Goal: Find specific fact: Find contact information

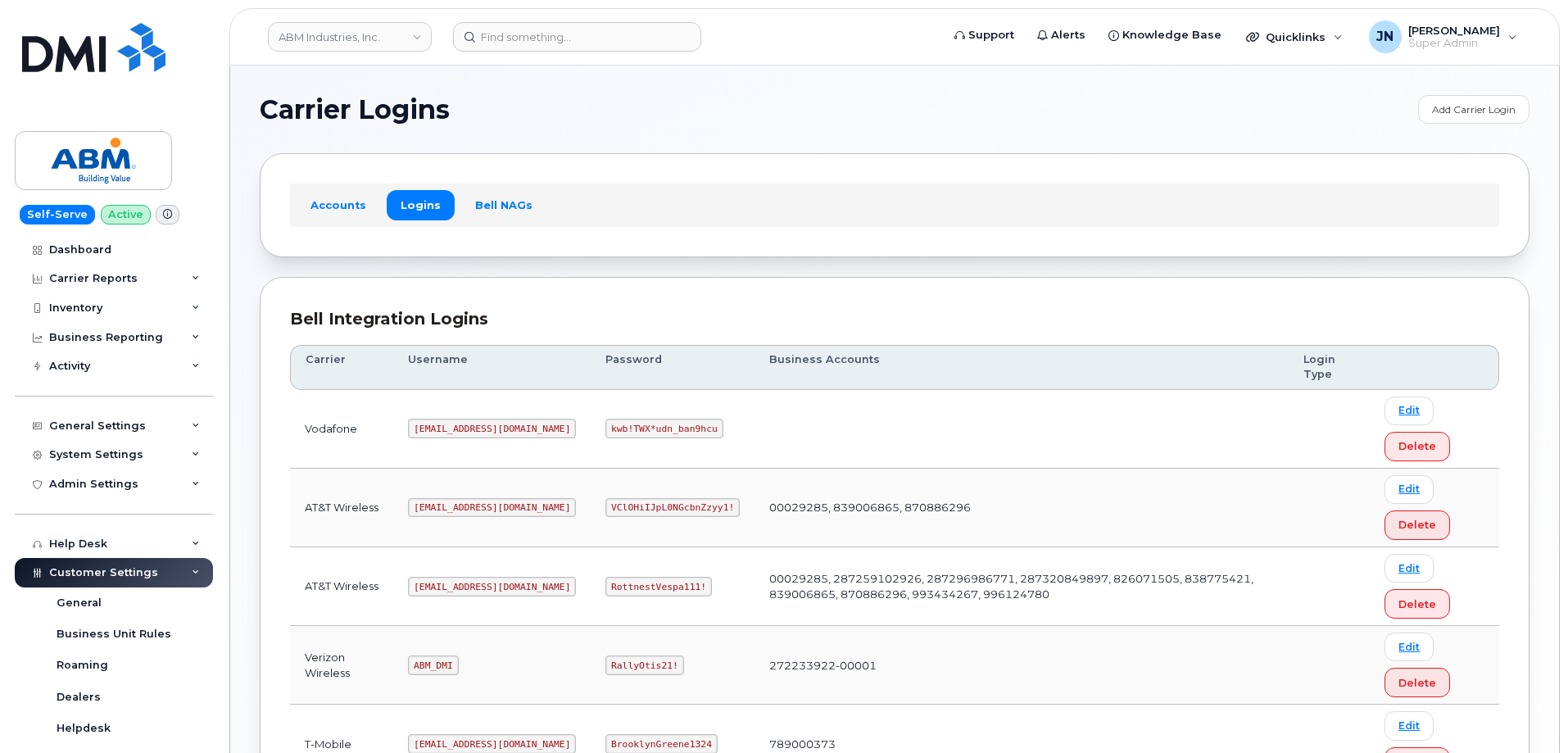
scroll to position [250, 0]
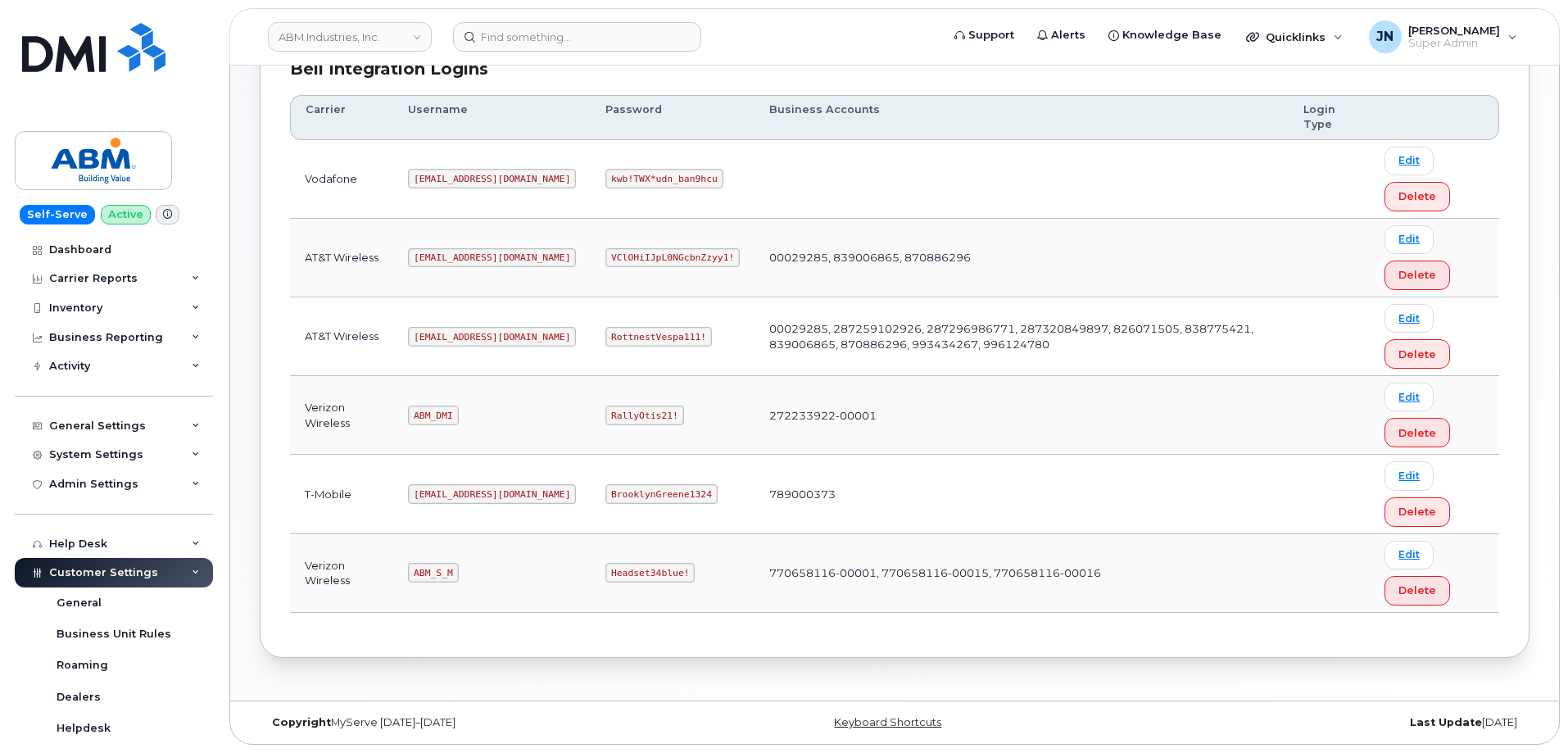
click at [430, 574] on code "ABM_S_M" at bounding box center [433, 573] width 50 height 20
click at [431, 573] on code "ABM_S_M" at bounding box center [433, 573] width 50 height 20
copy code "ABM_S_M"
click at [605, 574] on code "Headset34blue!" at bounding box center [650, 573] width 90 height 20
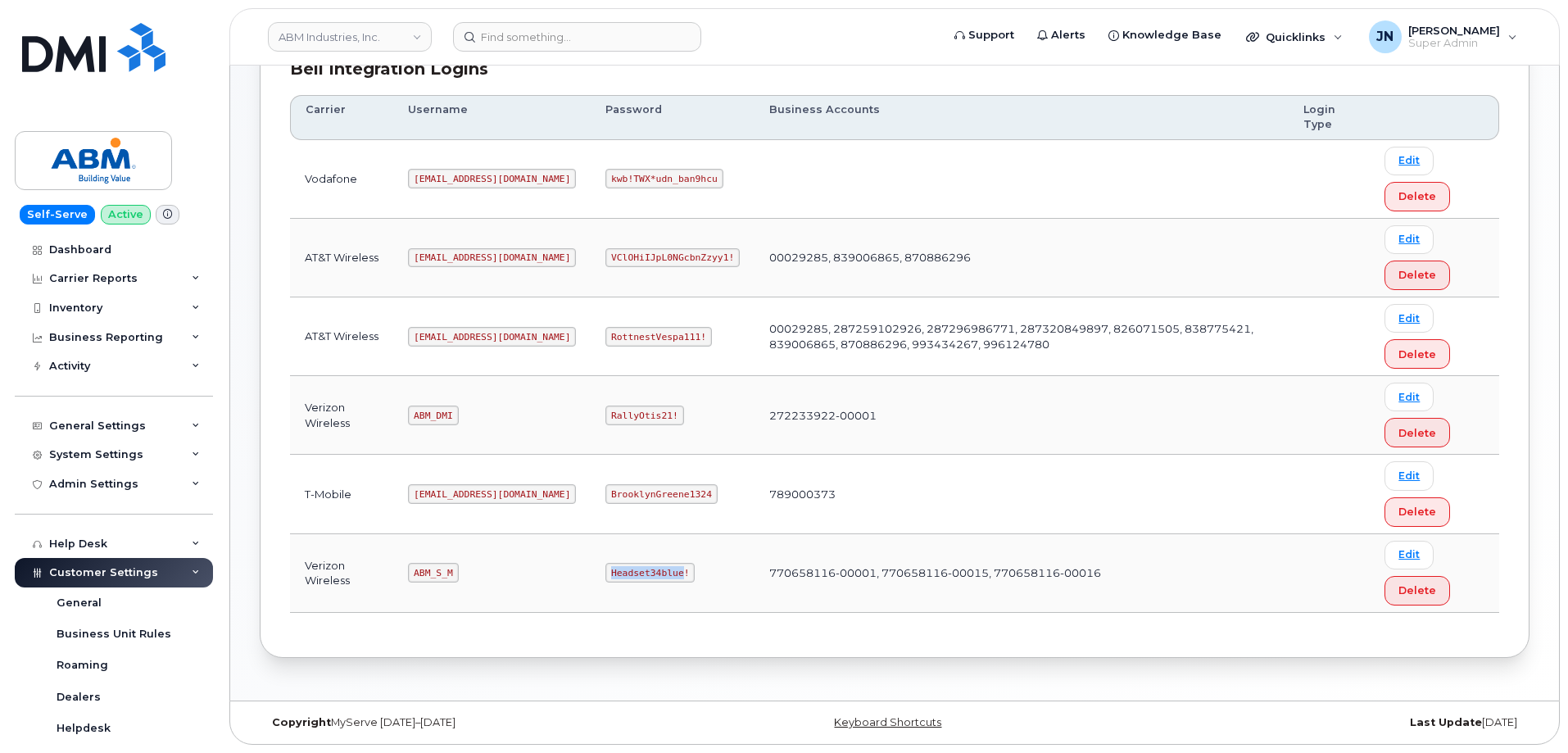
click at [605, 574] on code "Headset34blue!" at bounding box center [650, 573] width 90 height 20
copy code "Headset34blue!"
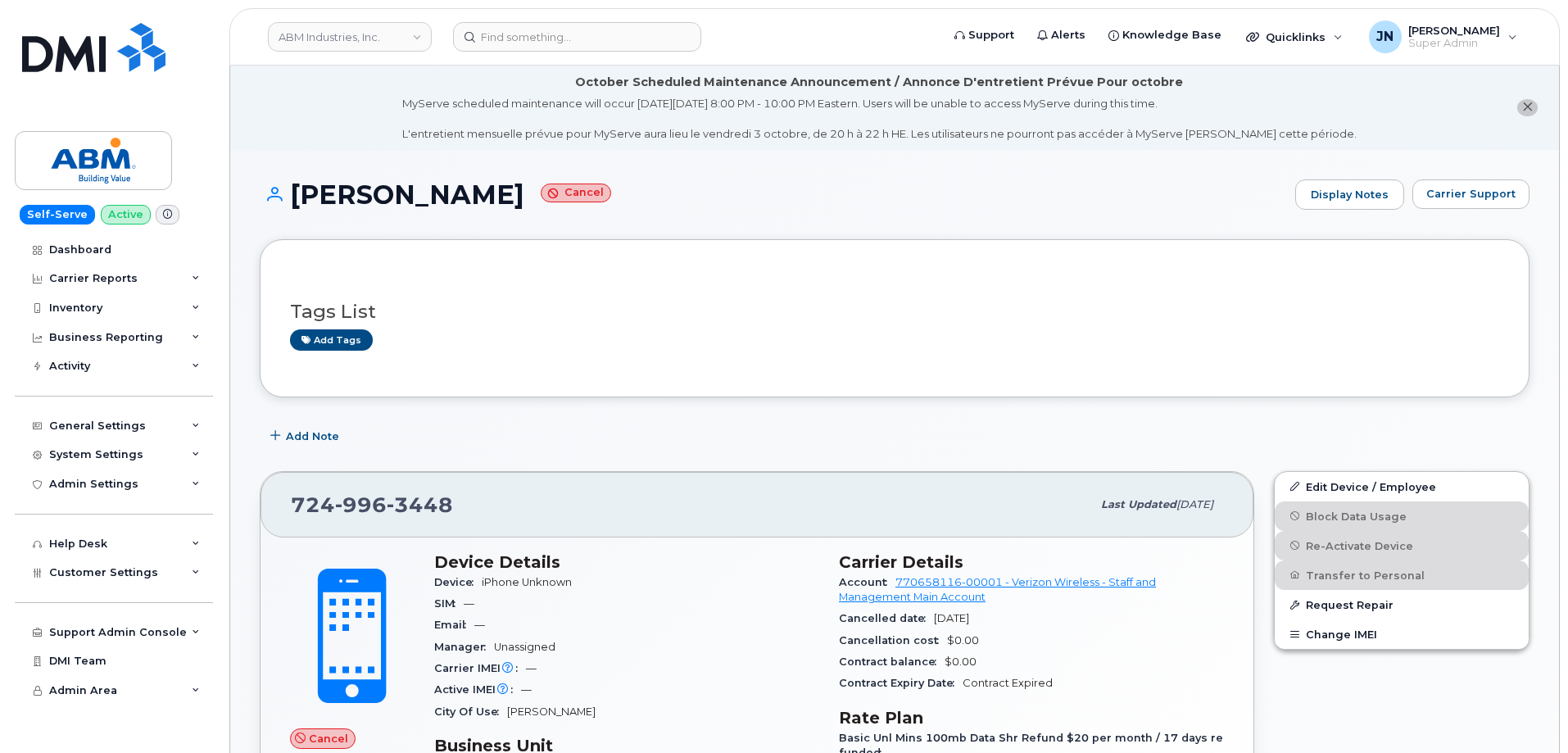
scroll to position [328, 0]
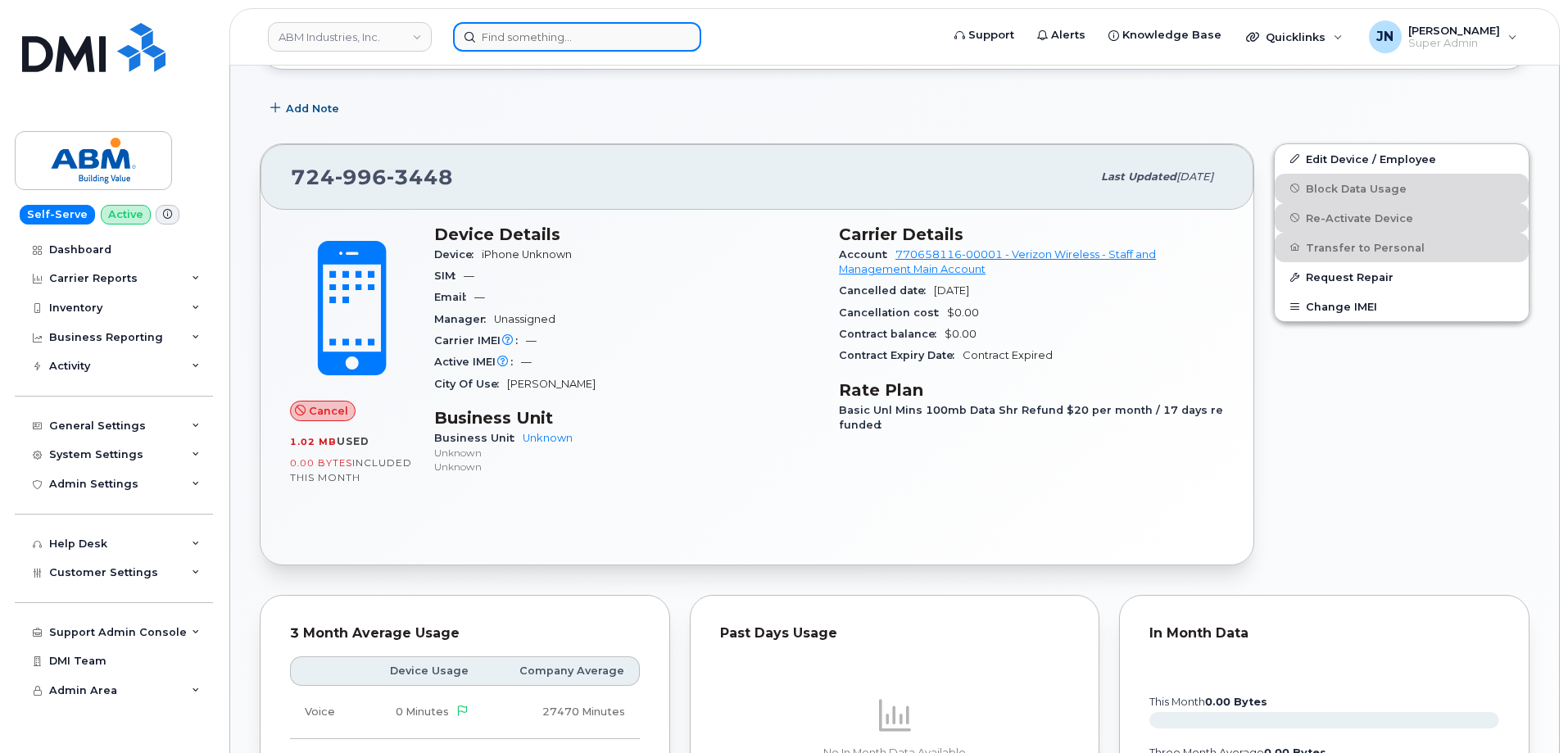
click at [498, 39] on input at bounding box center [577, 37] width 248 height 30
paste input "4159187787"
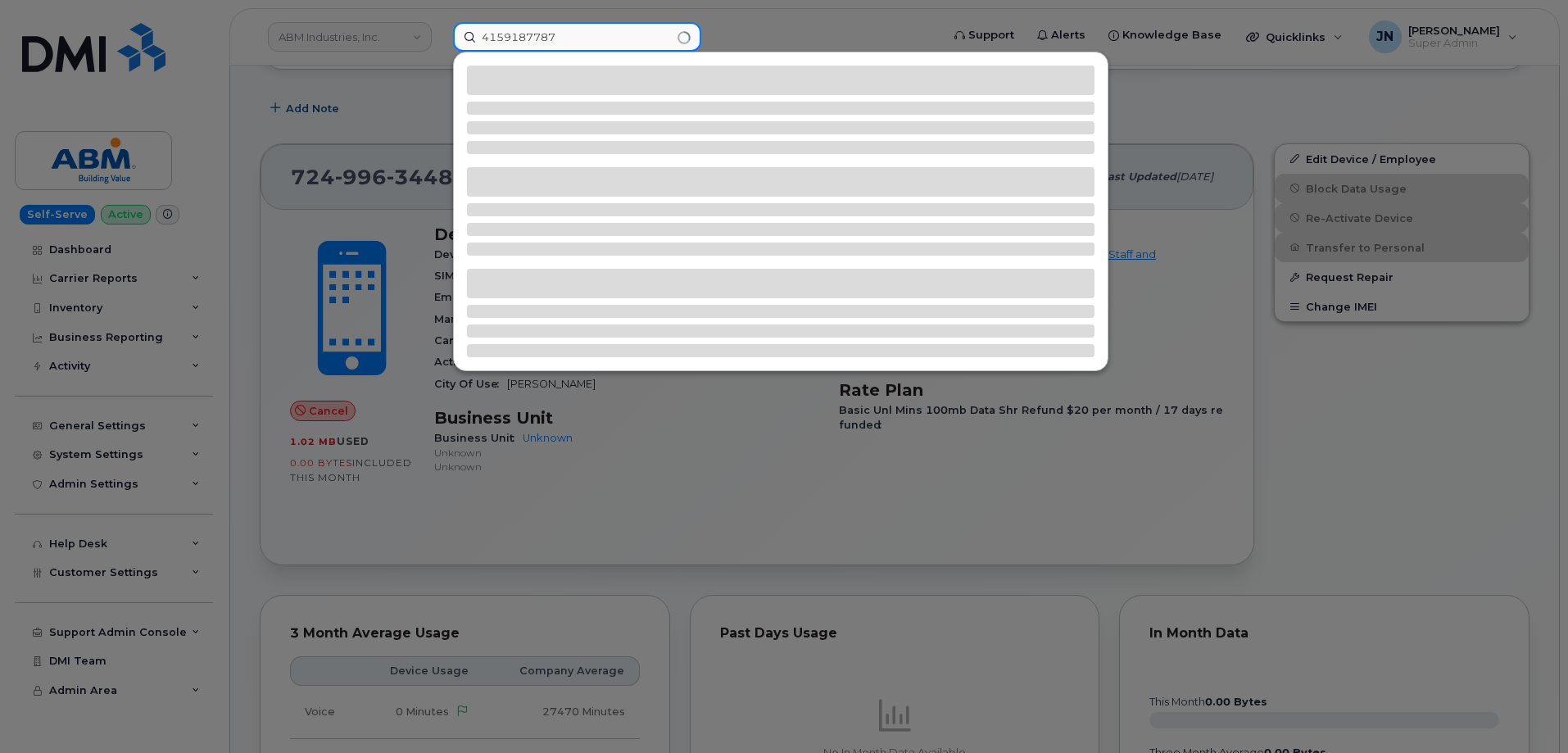
type input "4159187787"
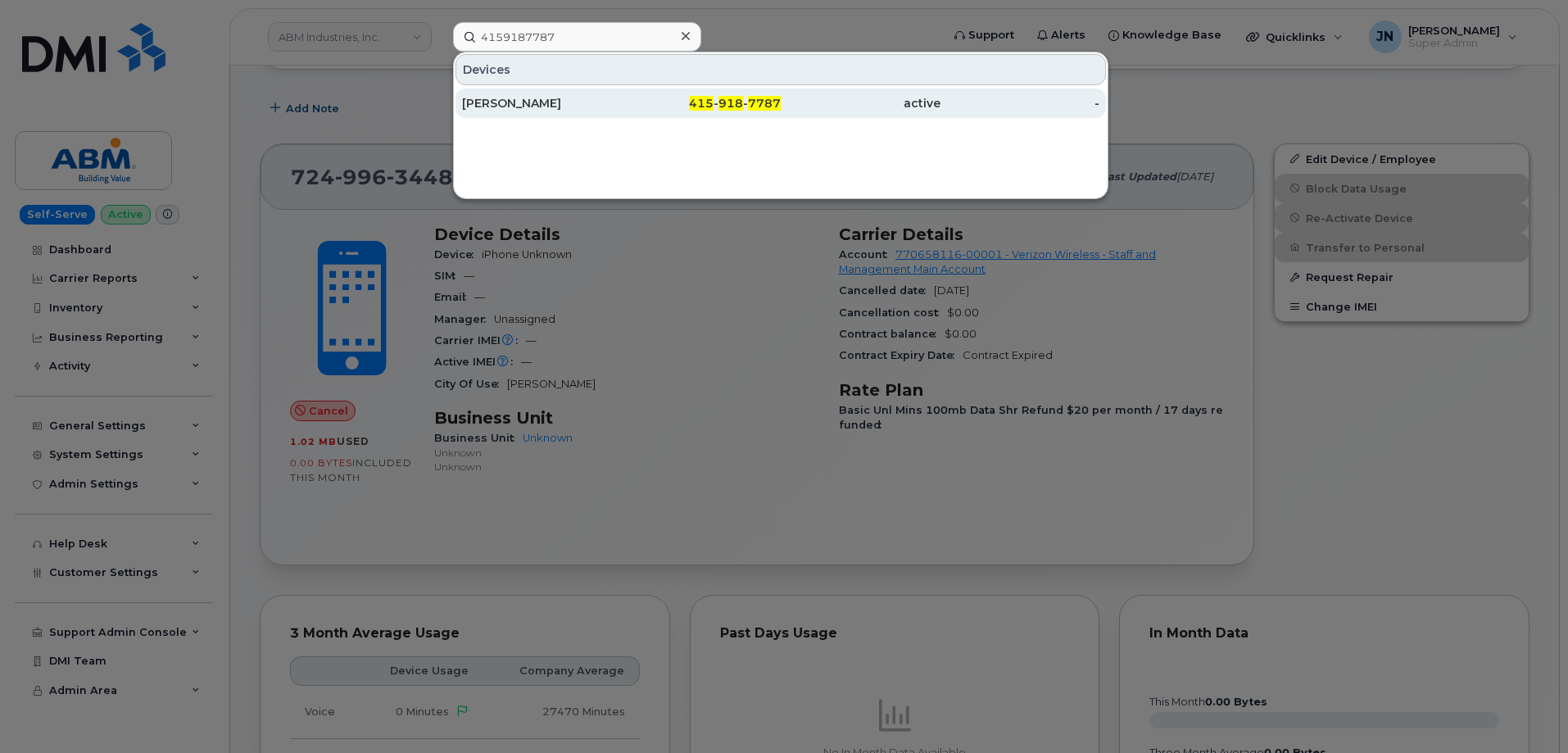
click at [759, 91] on div "415 - 918 - 7787" at bounding box center [701, 104] width 160 height 30
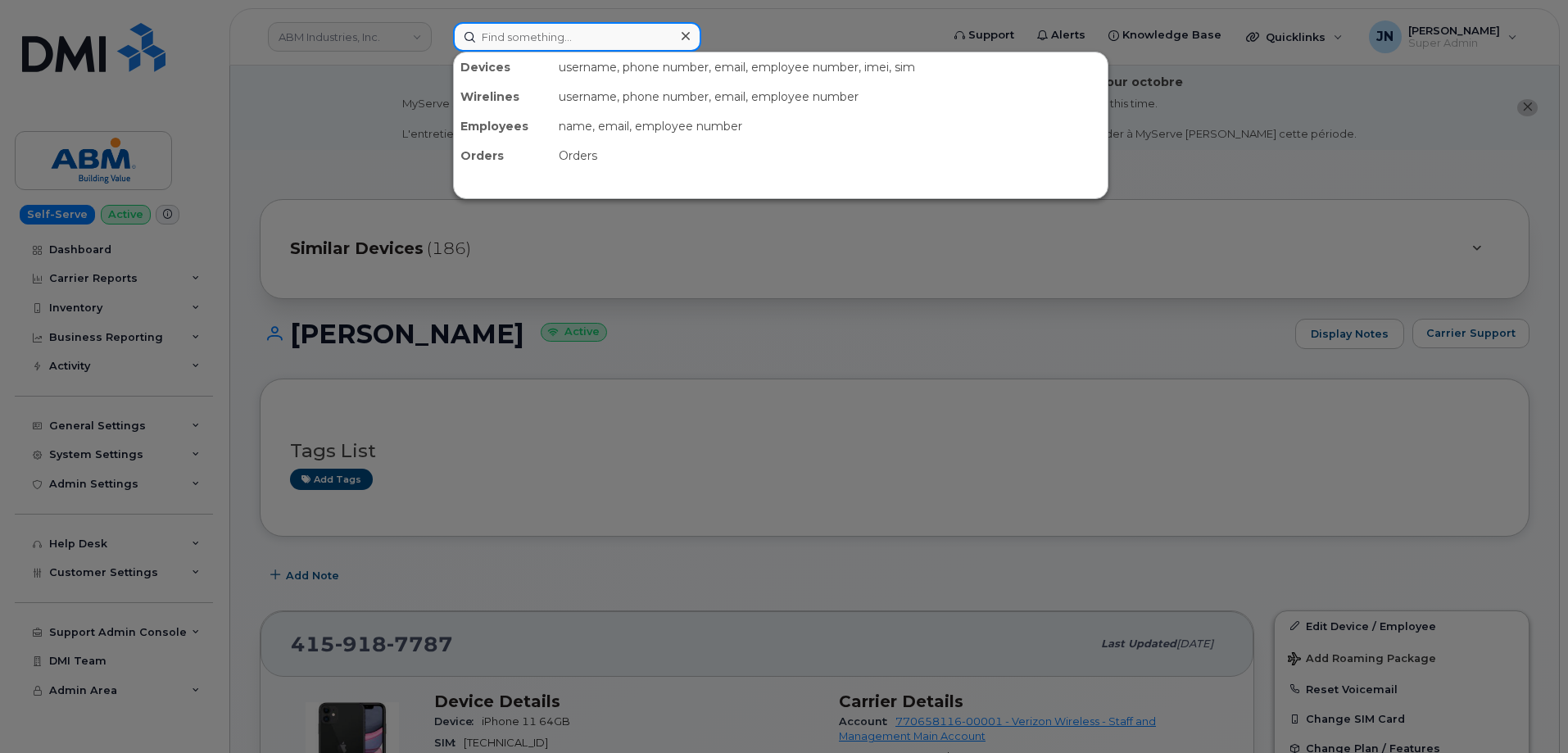
click at [519, 39] on input at bounding box center [577, 37] width 248 height 30
paste input "4159187821"
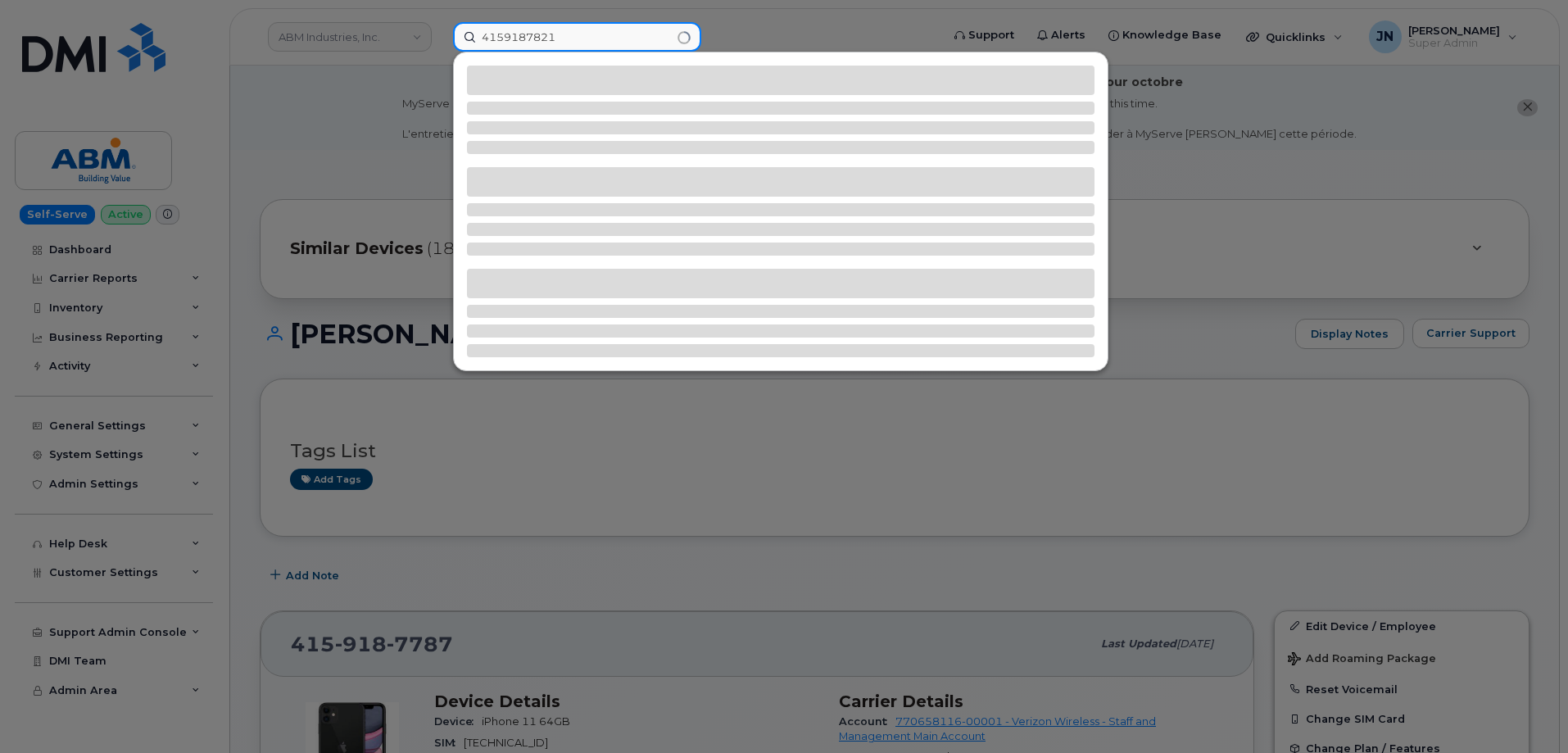
type input "4159187821"
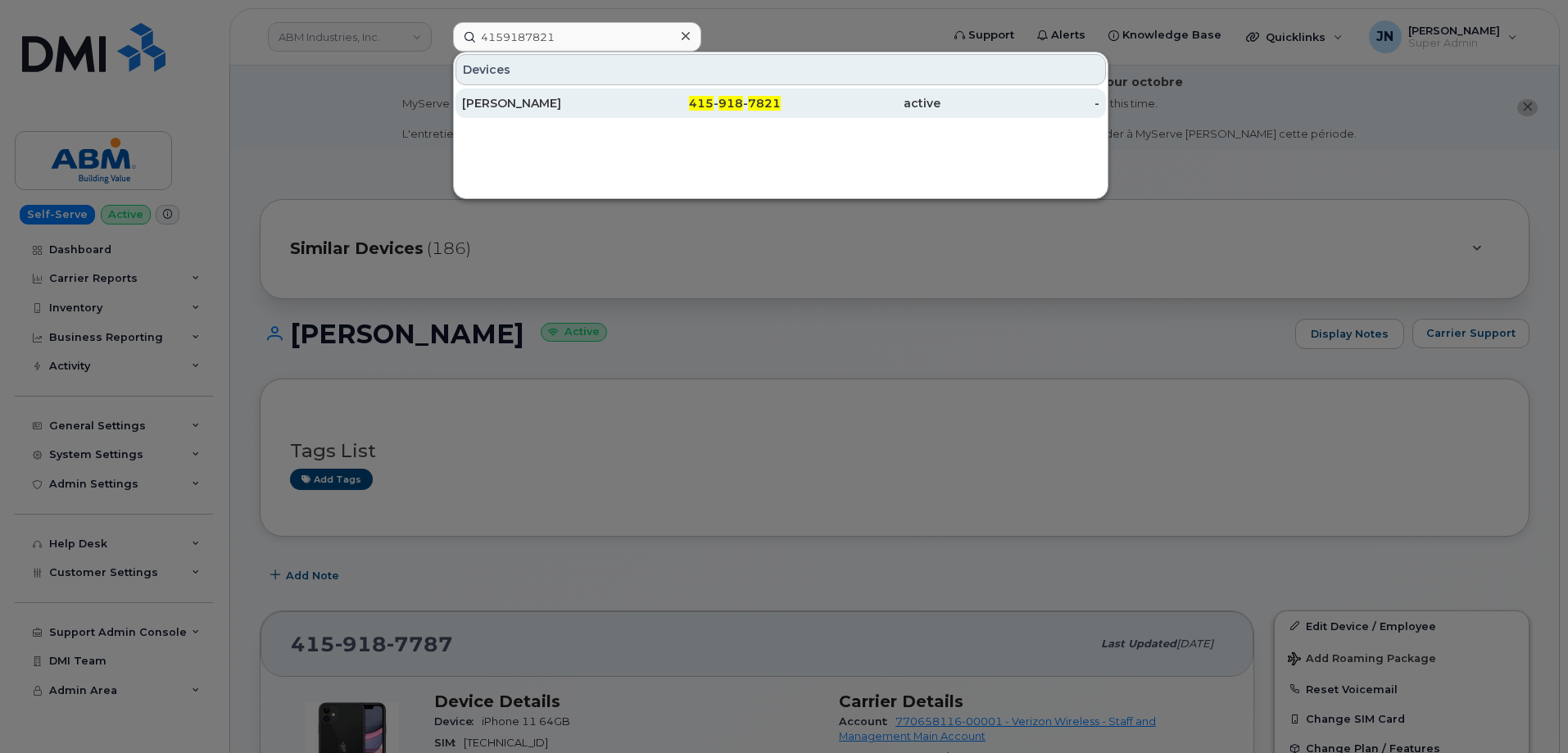
click at [730, 106] on span "918" at bounding box center [730, 104] width 24 height 15
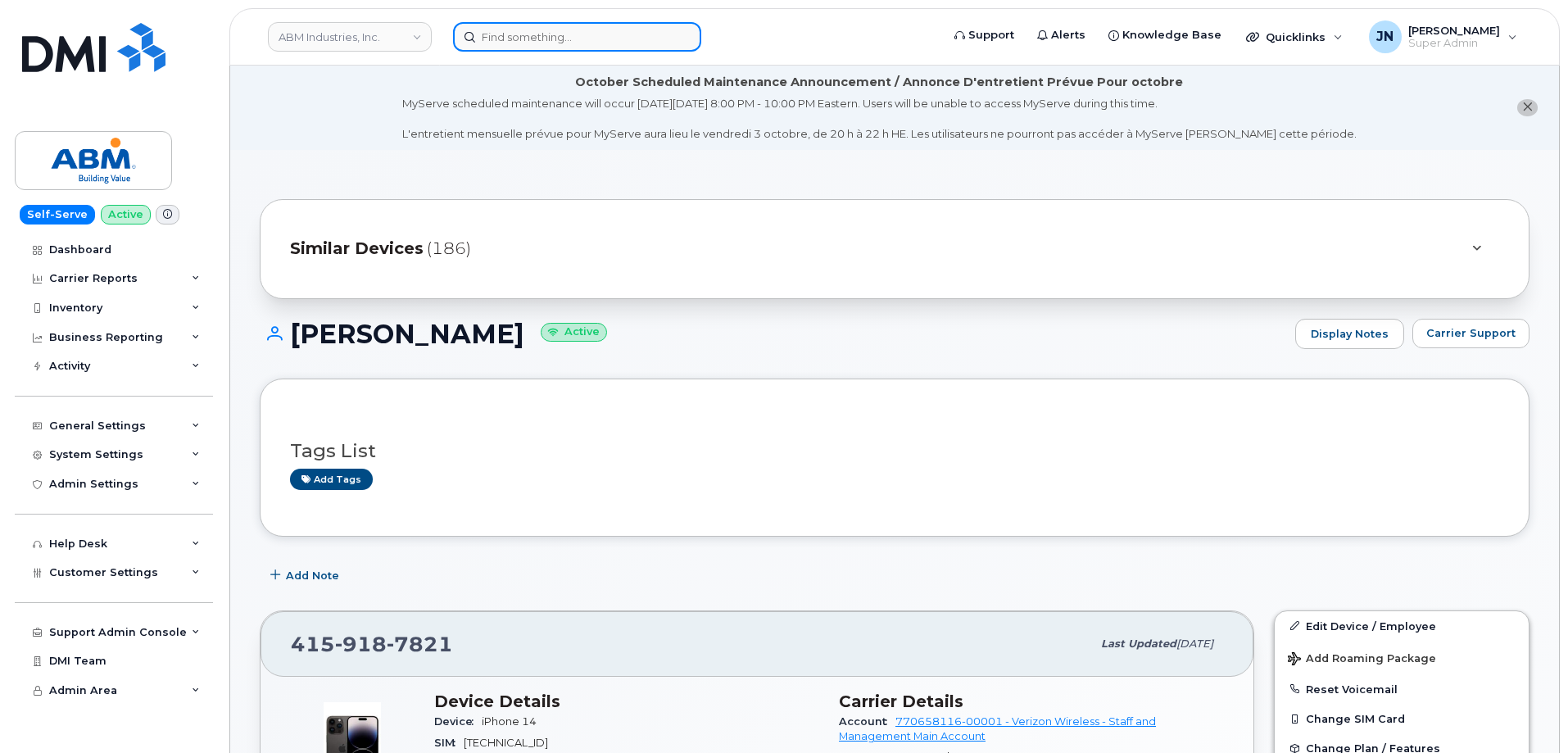
click at [602, 38] on input at bounding box center [577, 37] width 248 height 30
paste input "4159187889"
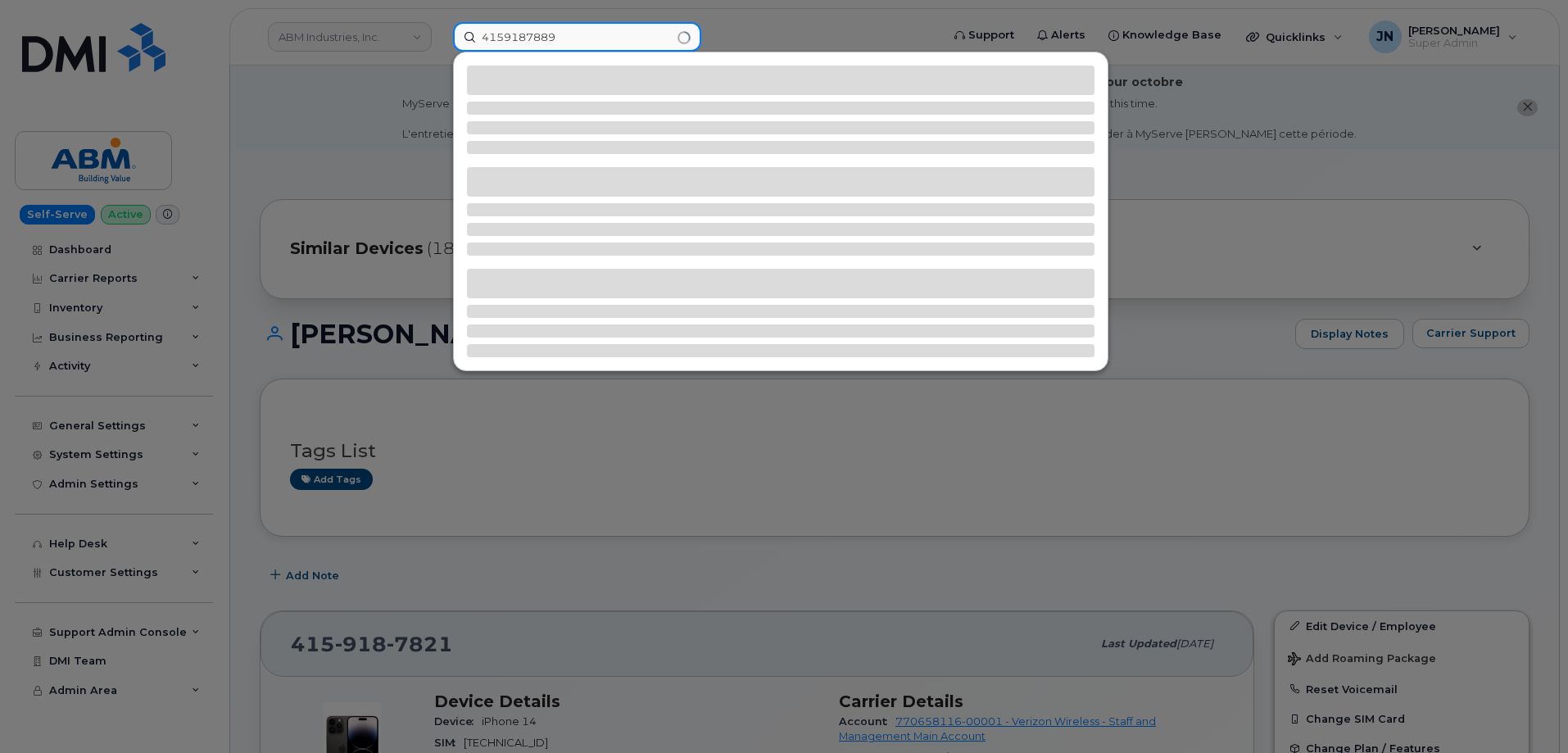
type input "4159187889"
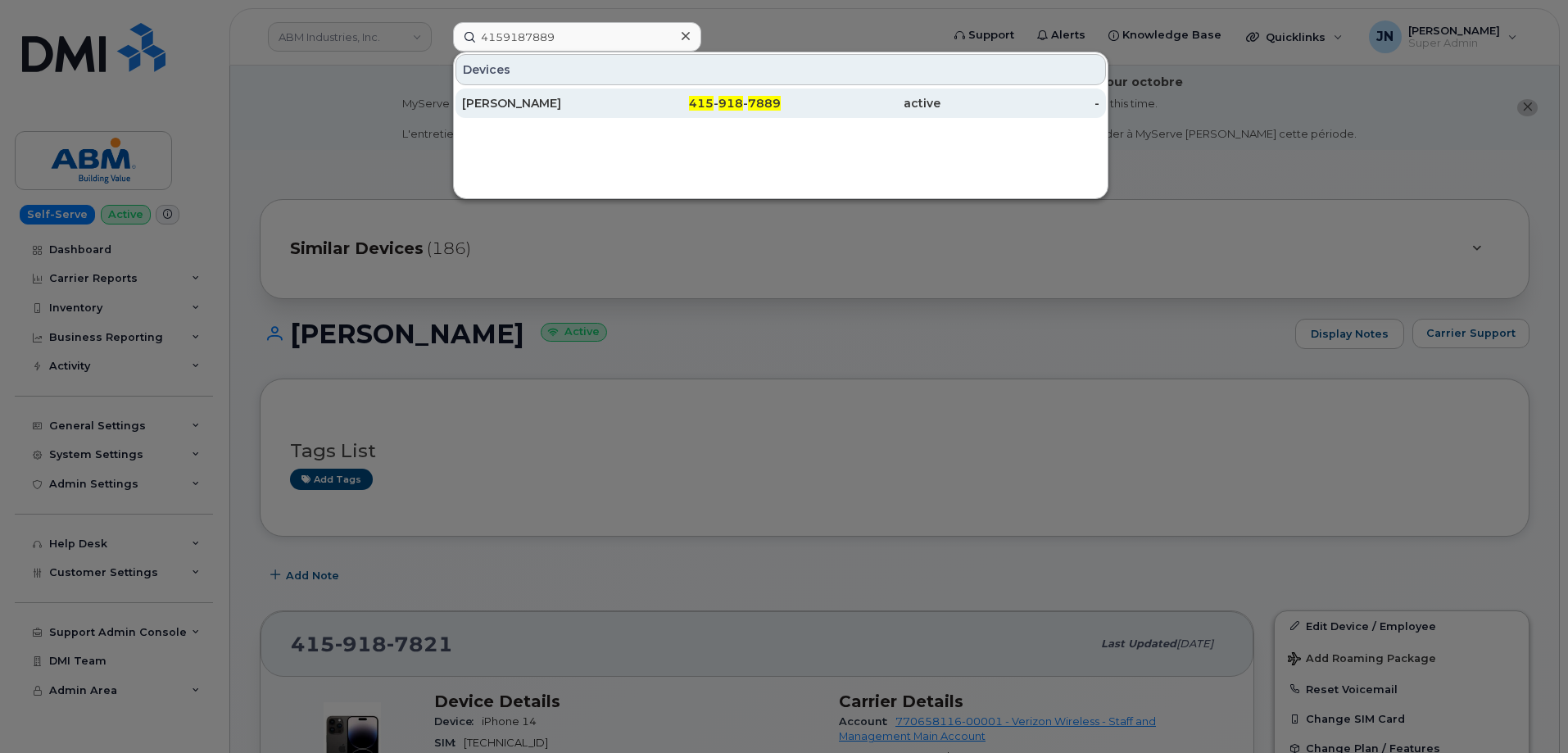
click at [719, 97] on div "415 - 918 - 7889" at bounding box center [701, 104] width 160 height 17
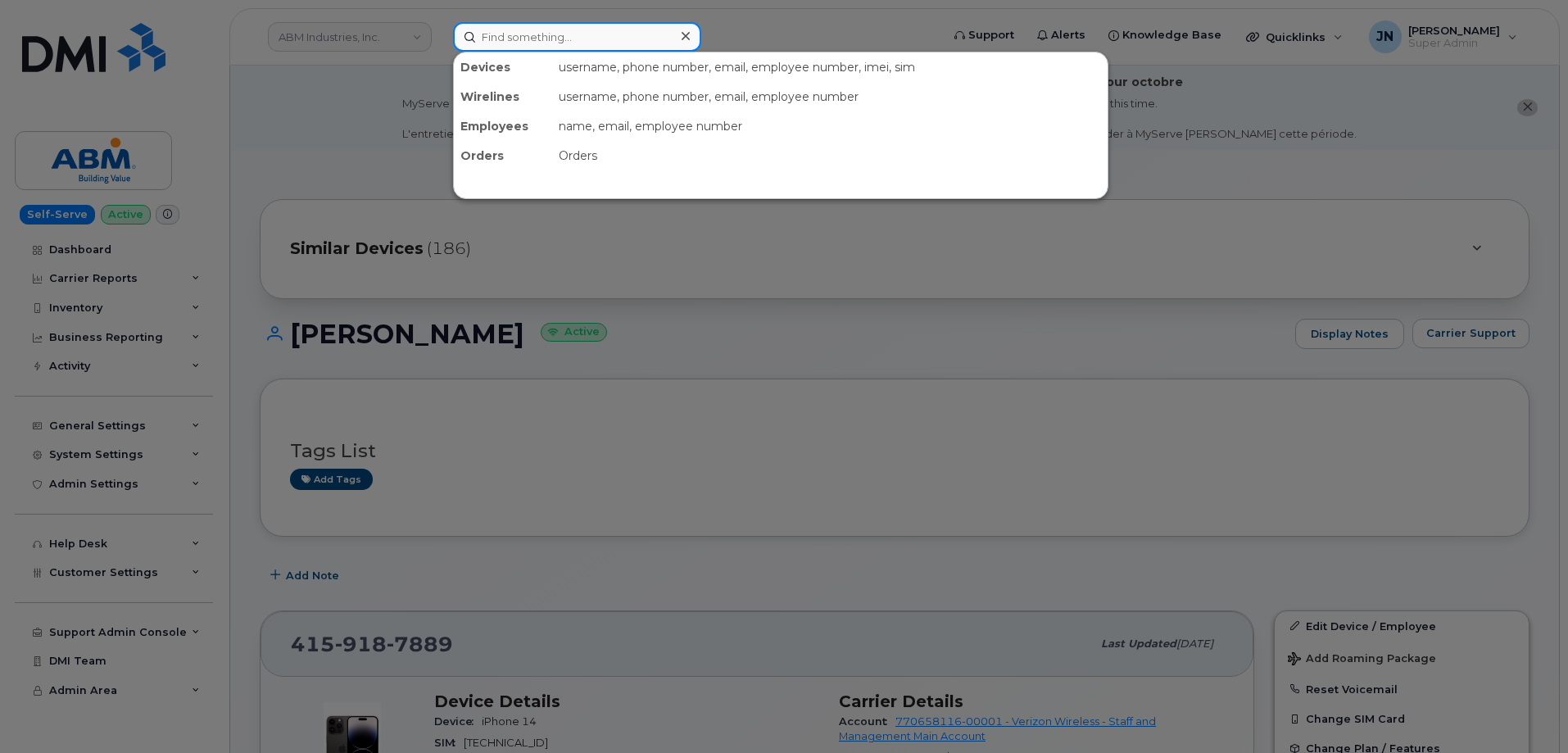
paste input "4159187796"
click at [534, 34] on input at bounding box center [577, 37] width 248 height 30
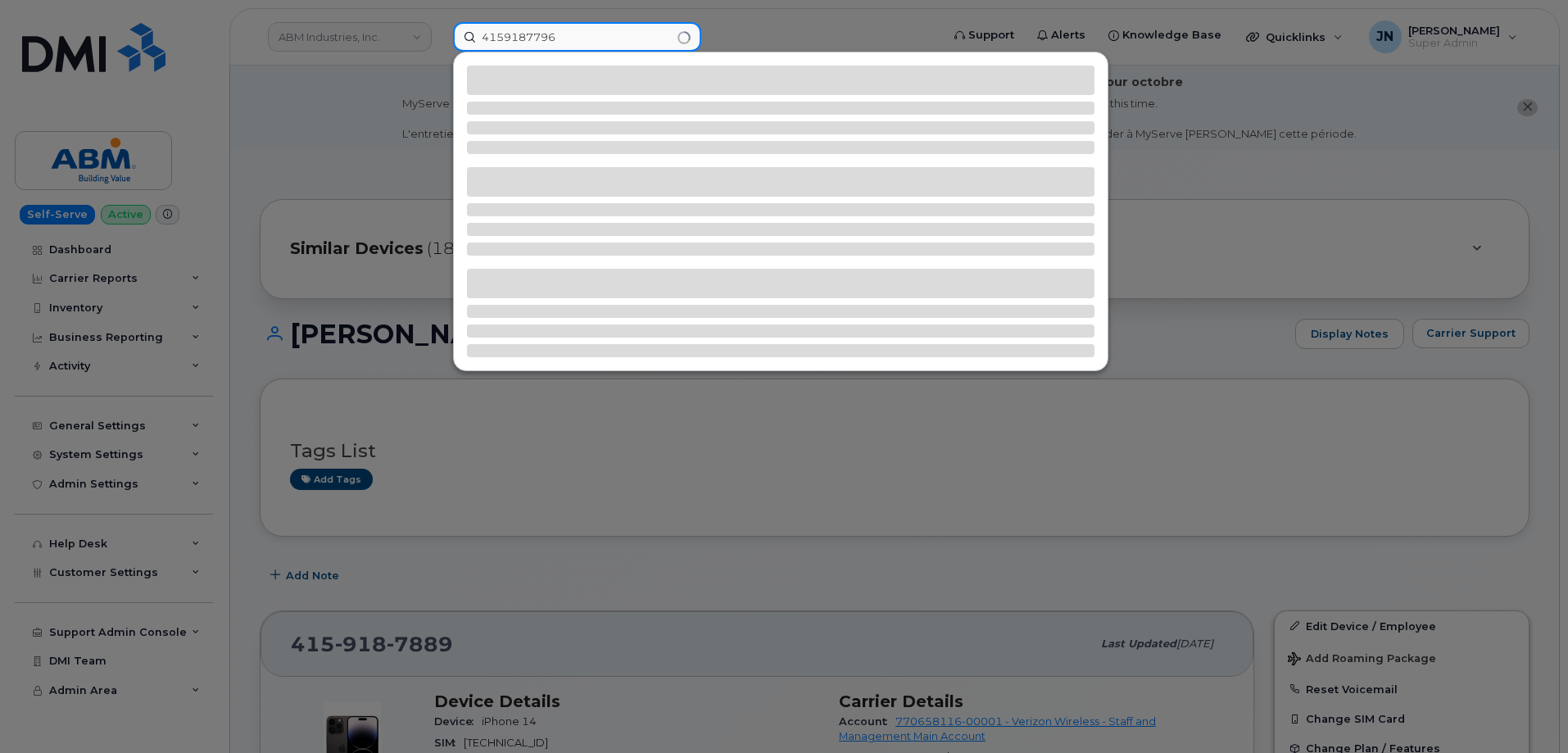
type input "4159187796"
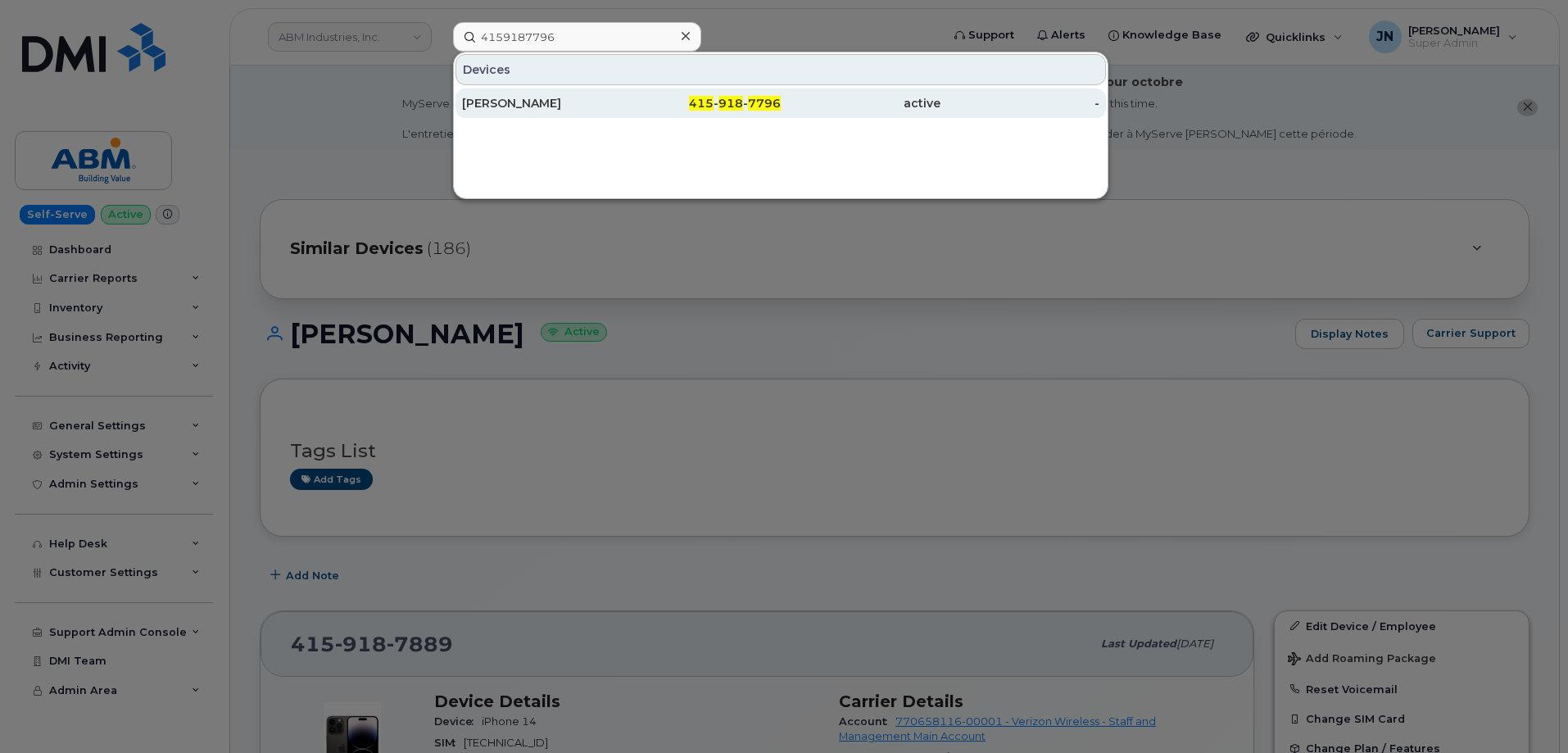
click at [551, 97] on div "ROSALBA TORRES" at bounding box center [541, 104] width 160 height 17
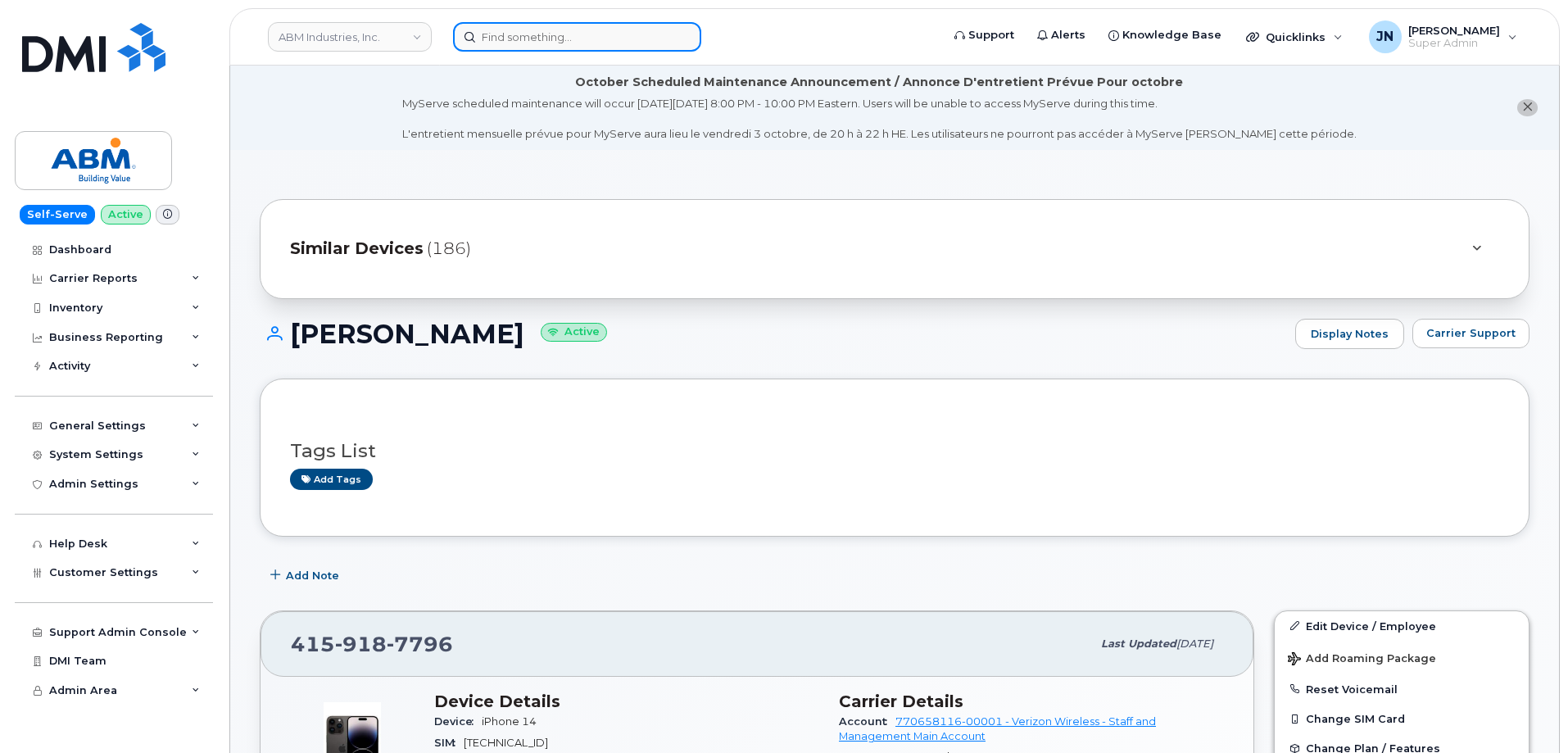
paste input "2162728261"
drag, startPoint x: 492, startPoint y: 35, endPoint x: 514, endPoint y: 43, distance: 23.4
click at [493, 35] on input "2162728261" at bounding box center [577, 37] width 248 height 30
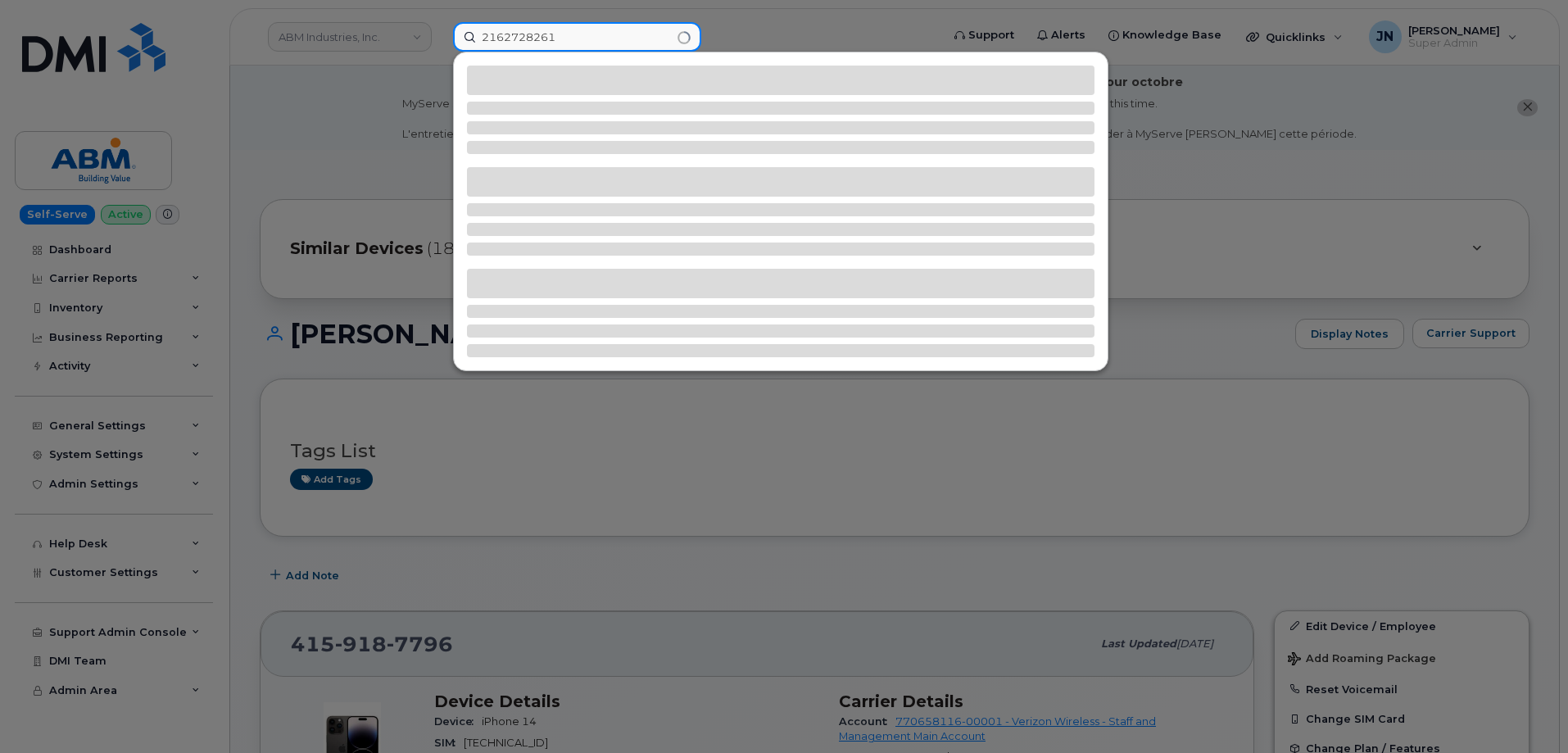
type input "2162728261"
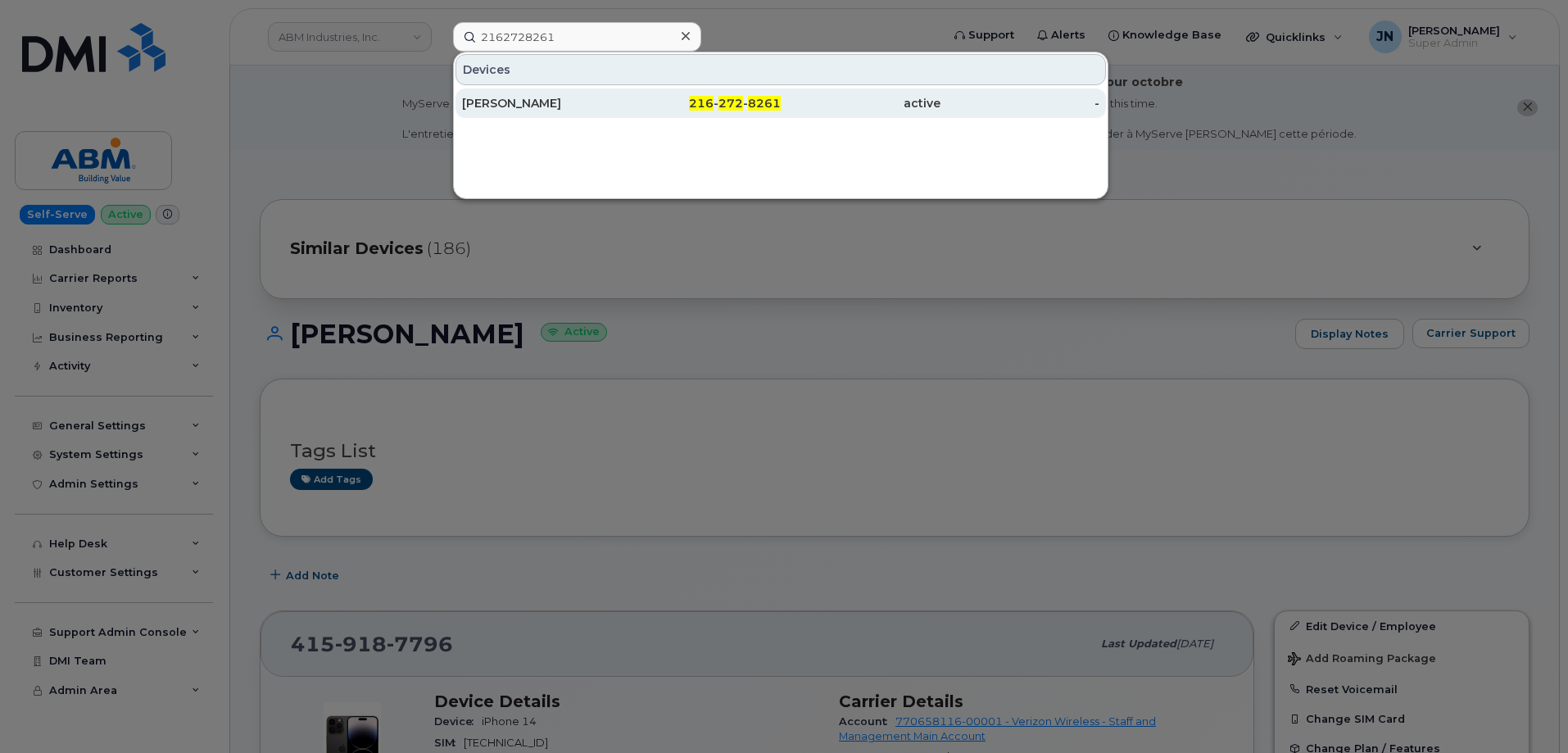
click at [766, 105] on span "8261" at bounding box center [764, 104] width 33 height 15
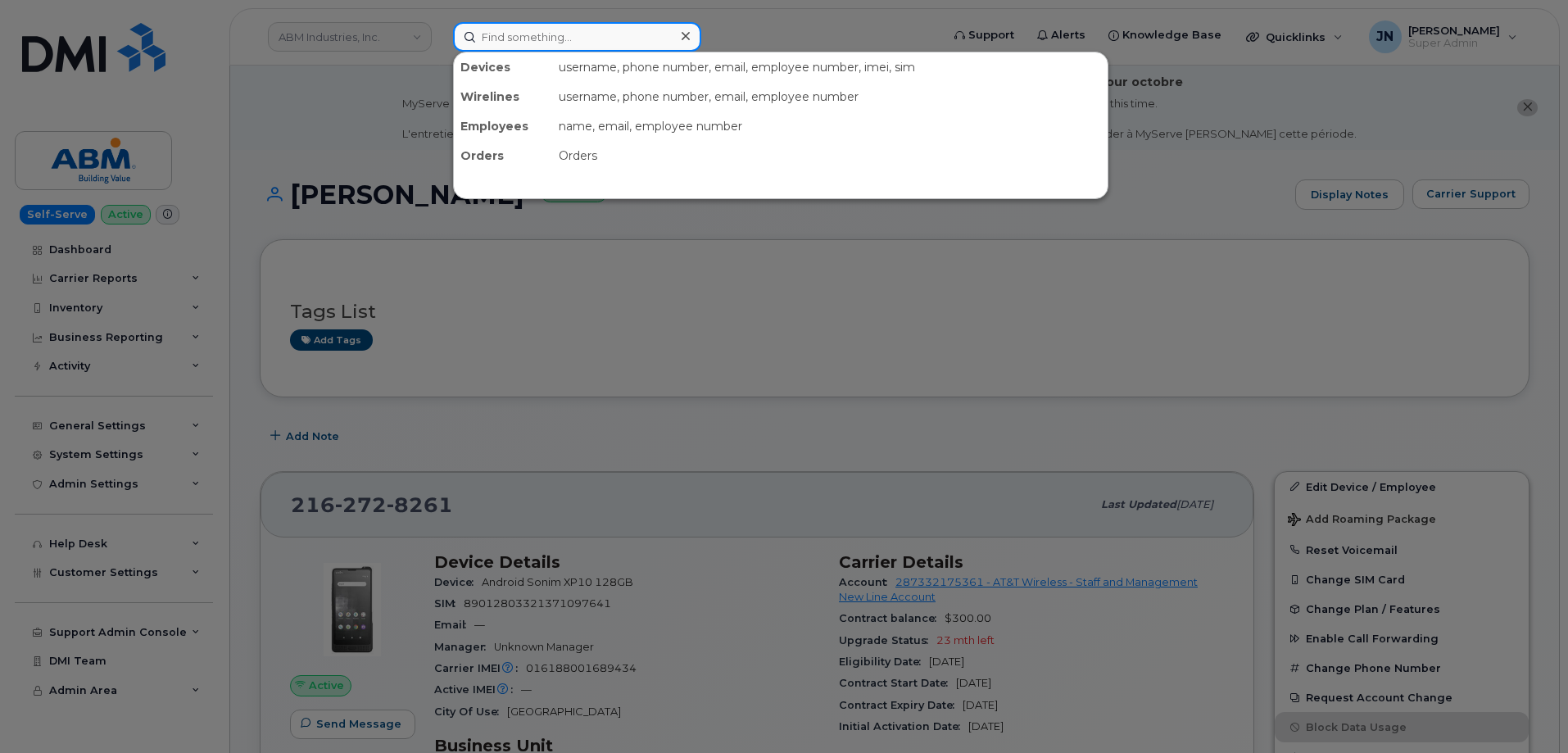
click at [506, 44] on input at bounding box center [577, 37] width 248 height 30
paste input "3232174301"
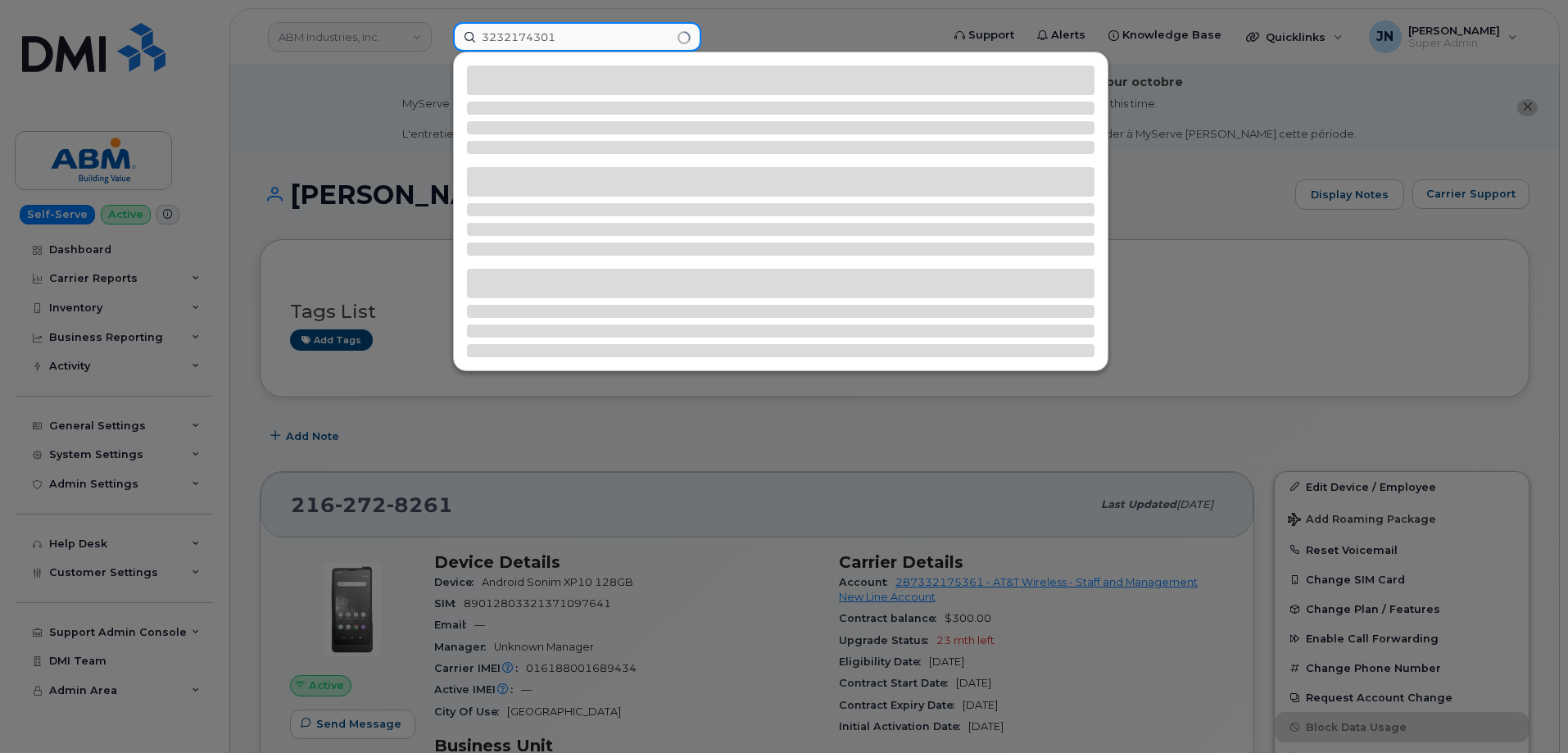
type input "3232174301"
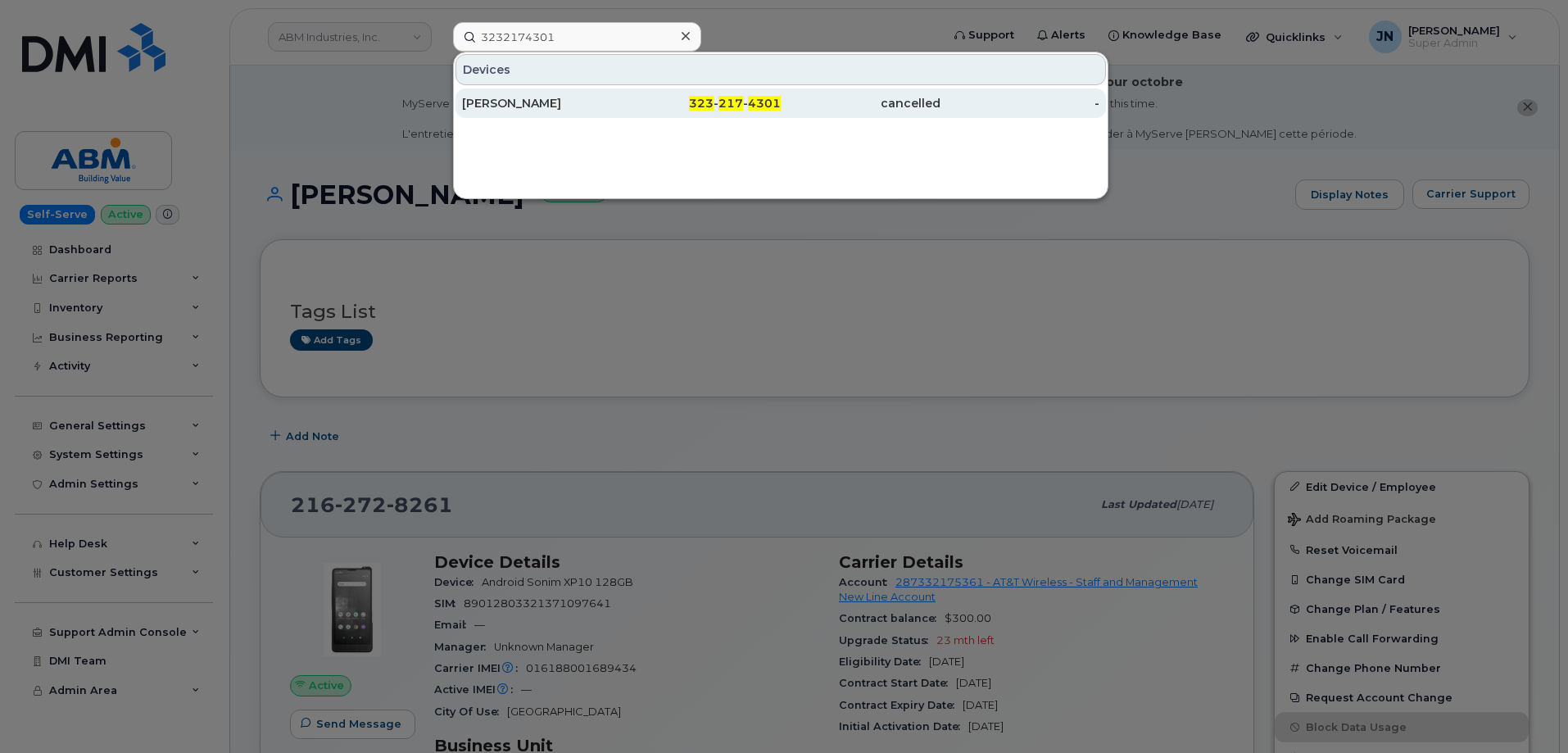
click at [631, 101] on div "323 - 217 - 4301" at bounding box center [701, 104] width 160 height 17
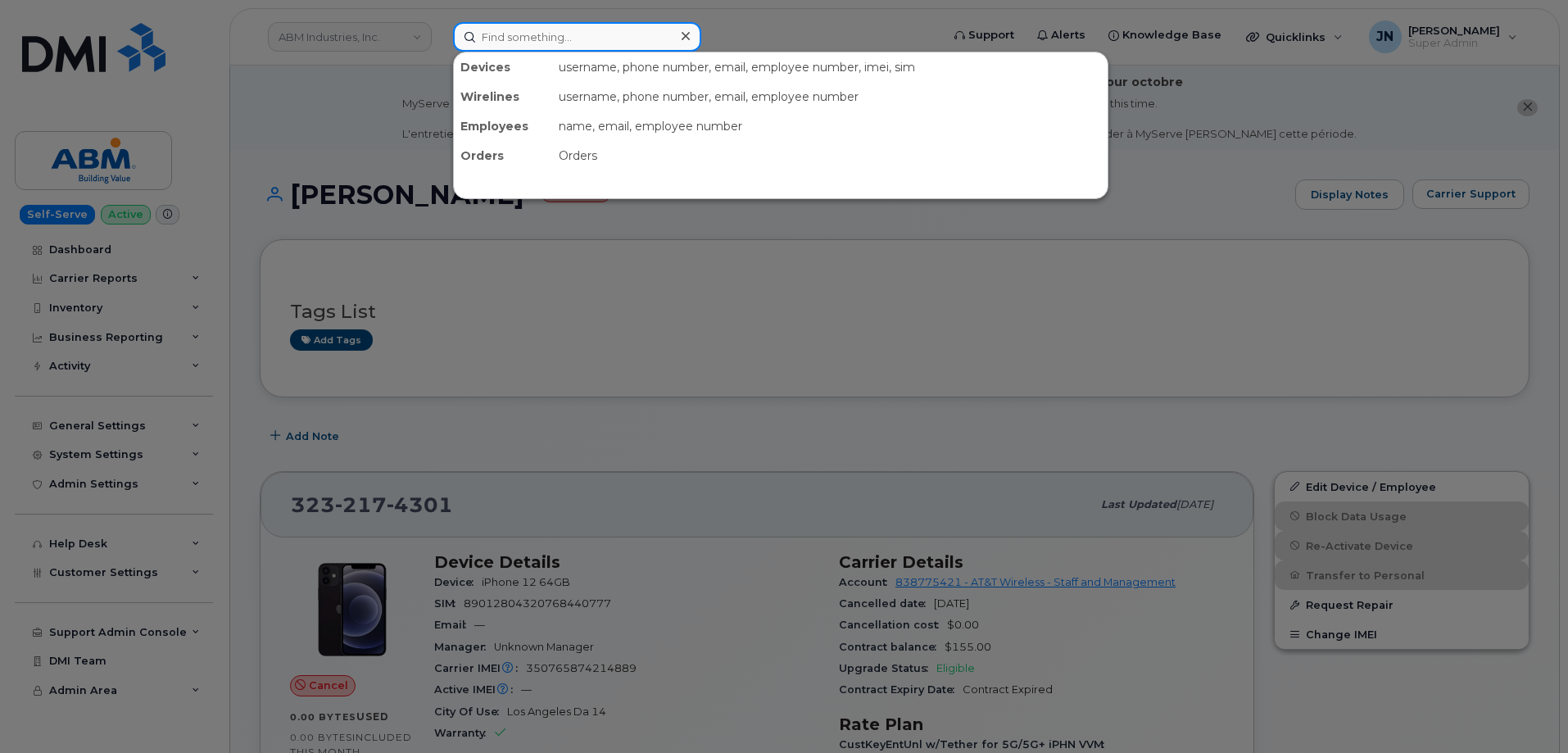
click at [493, 30] on input at bounding box center [577, 37] width 248 height 30
paste input "2162684574"
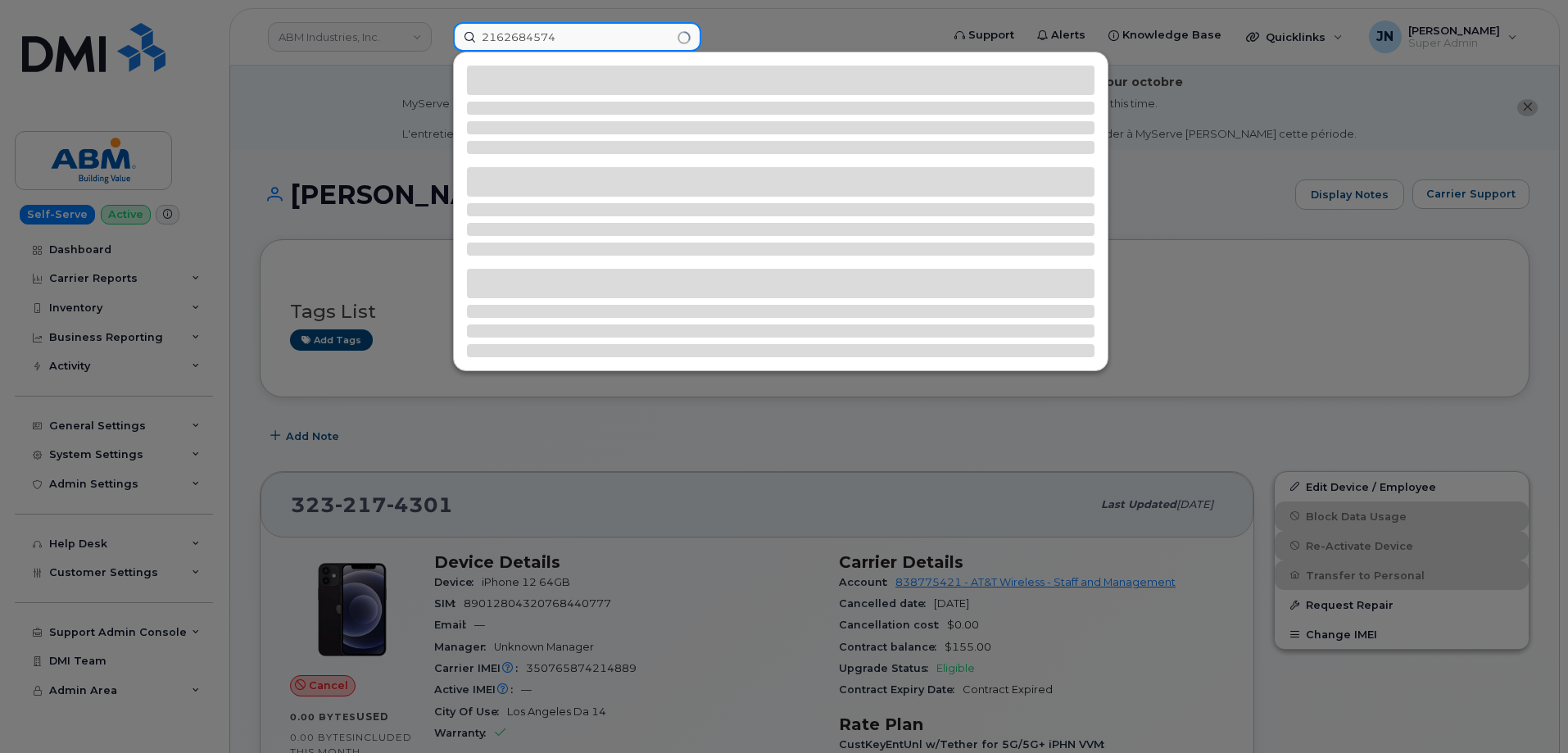
type input "2162684574"
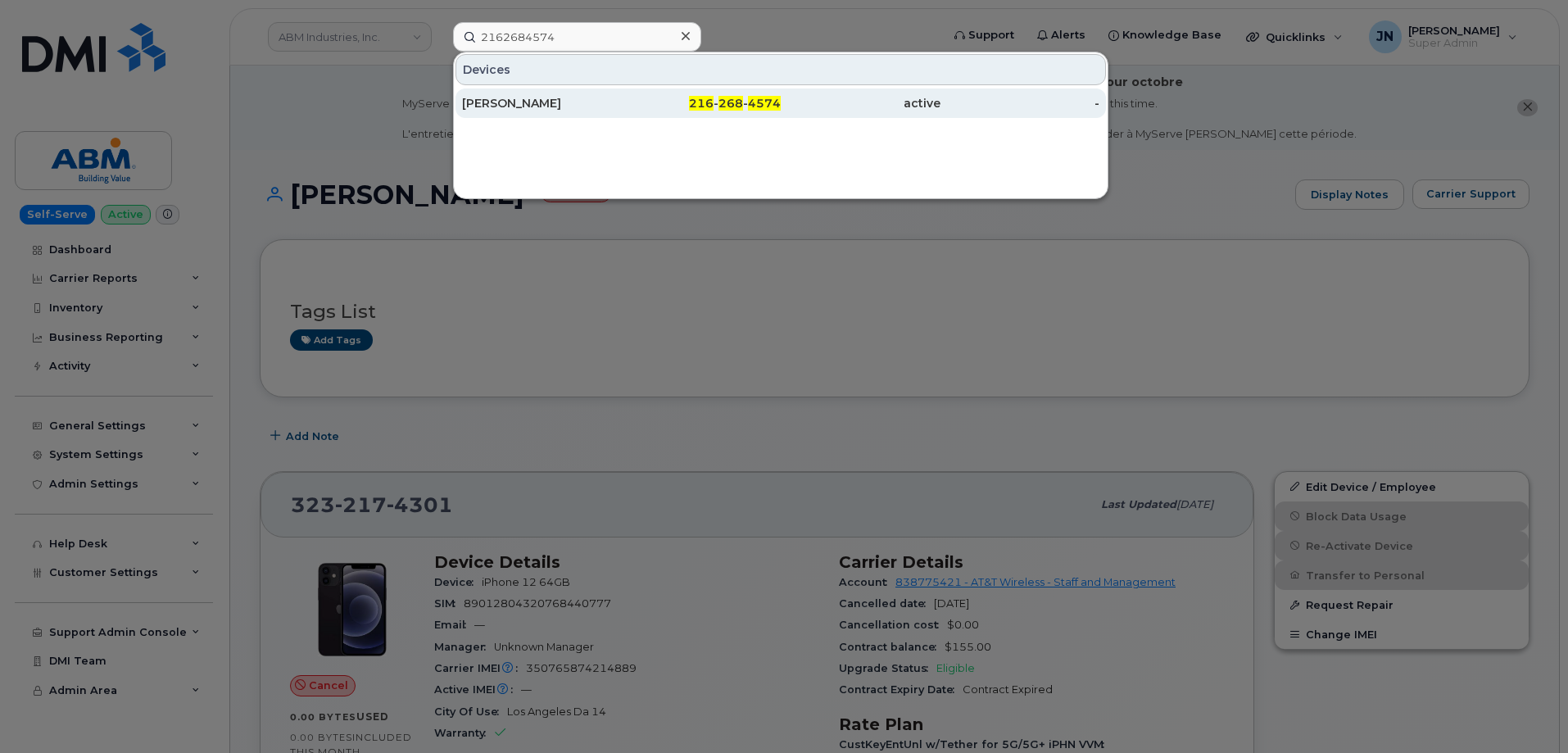
click at [534, 105] on div "GREGORY KROH" at bounding box center [541, 104] width 160 height 17
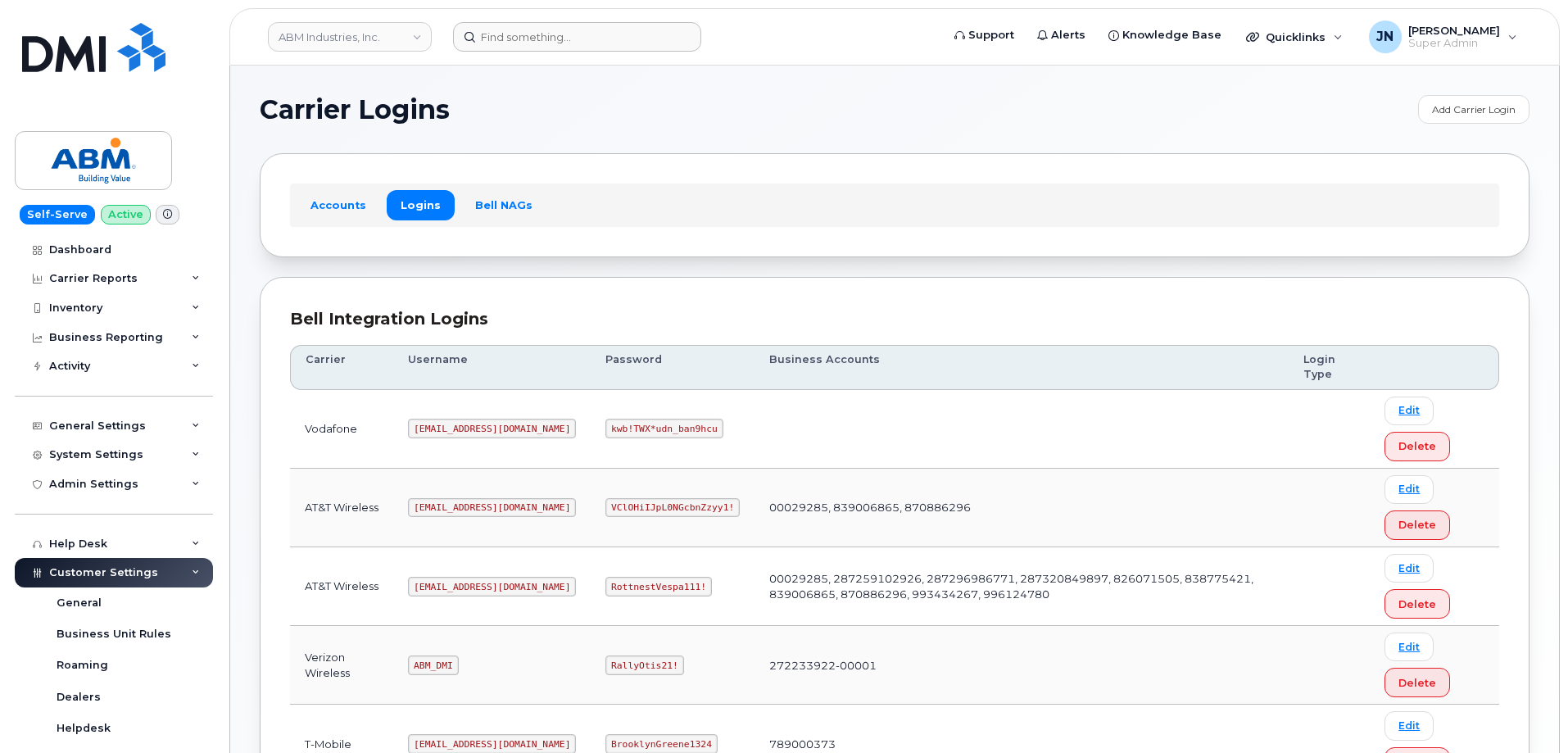
scroll to position [250, 0]
